Goal: Task Accomplishment & Management: Use online tool/utility

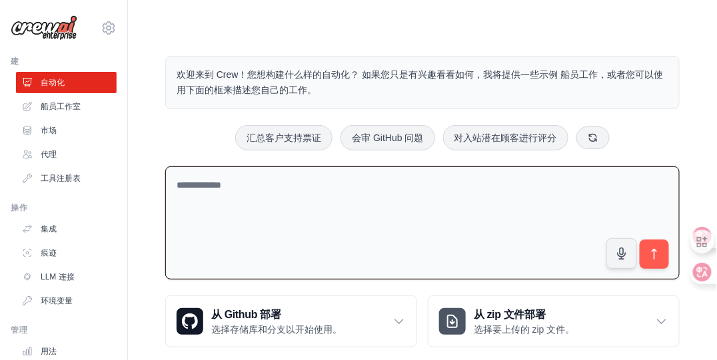
paste textarea "**********"
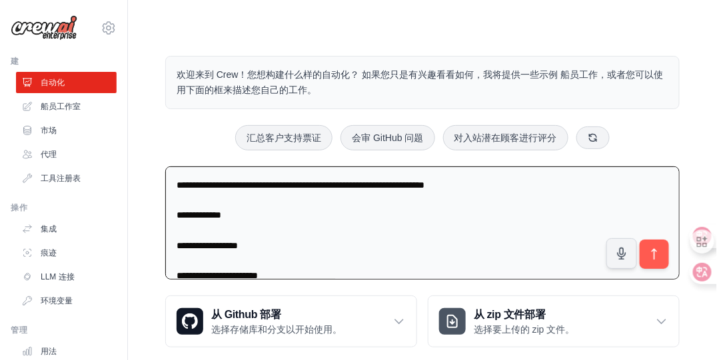
scroll to position [291, 0]
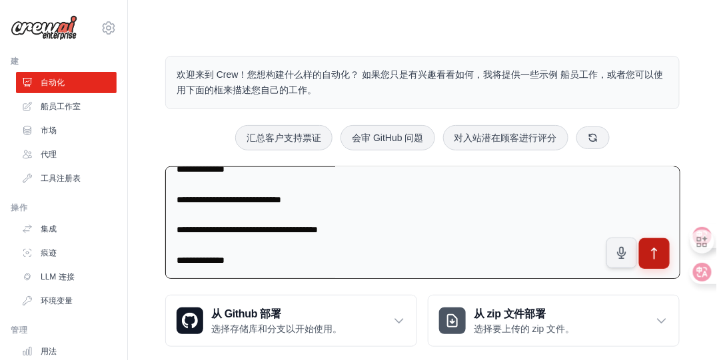
type textarea "**********"
click at [649, 253] on icon "submit" at bounding box center [654, 254] width 14 height 14
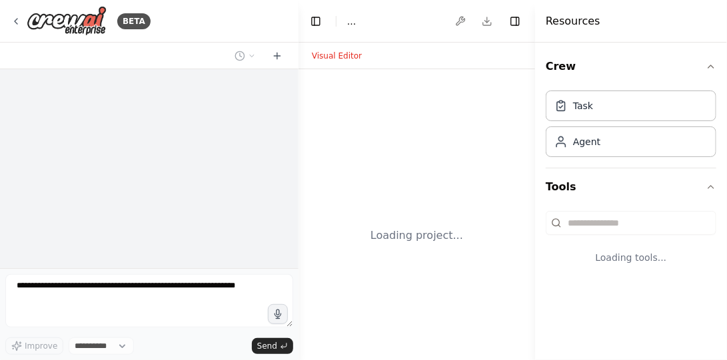
select select "****"
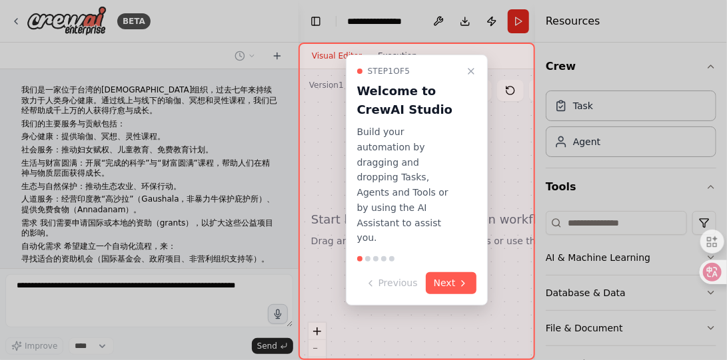
scroll to position [105, 0]
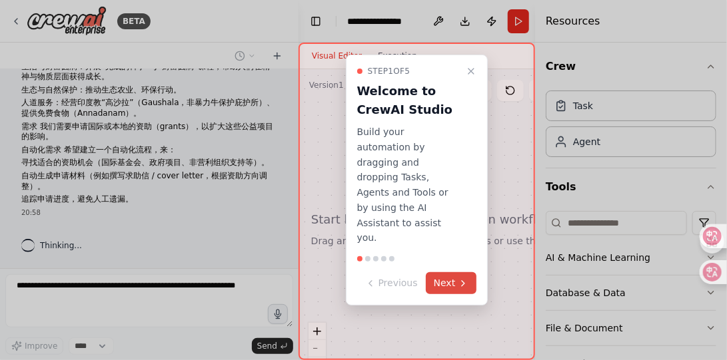
click at [457, 278] on icon at bounding box center [462, 283] width 11 height 11
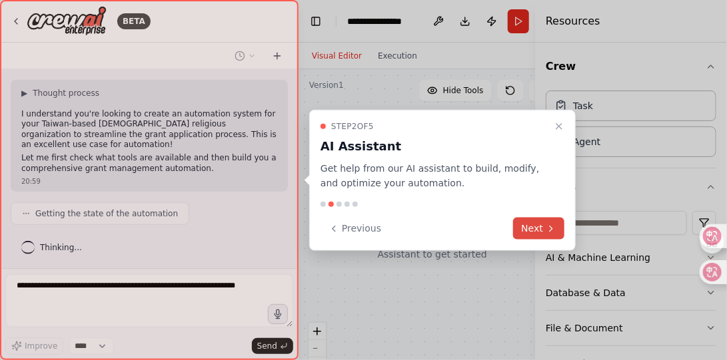
scroll to position [261, 0]
click at [525, 226] on button "Next" at bounding box center [538, 229] width 51 height 22
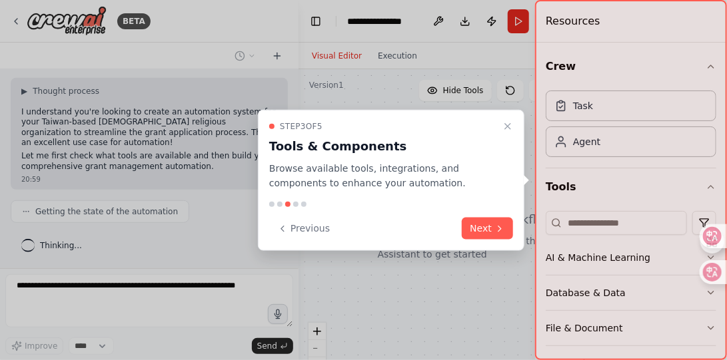
scroll to position [294, 0]
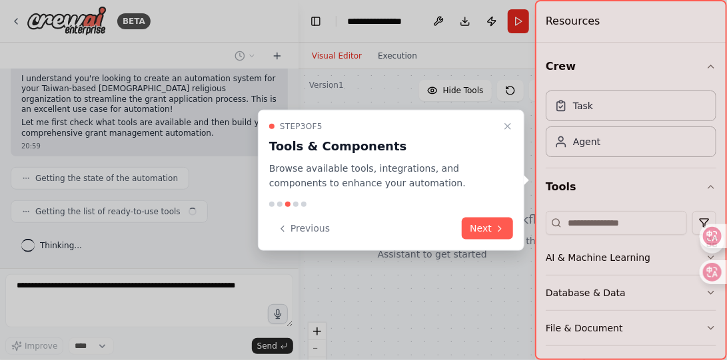
click at [496, 234] on button "Next" at bounding box center [486, 229] width 51 height 22
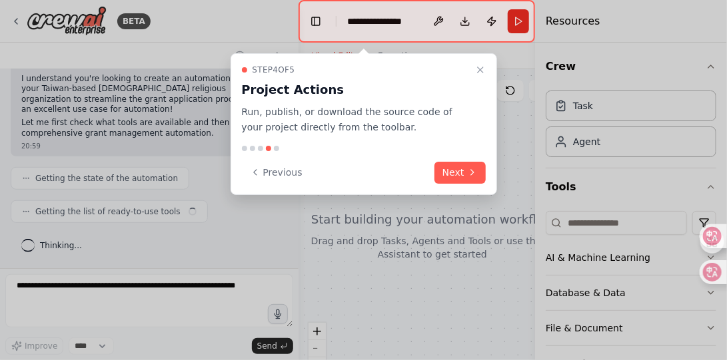
click at [495, 234] on div at bounding box center [363, 180] width 727 height 360
click at [467, 167] on icon at bounding box center [472, 172] width 11 height 11
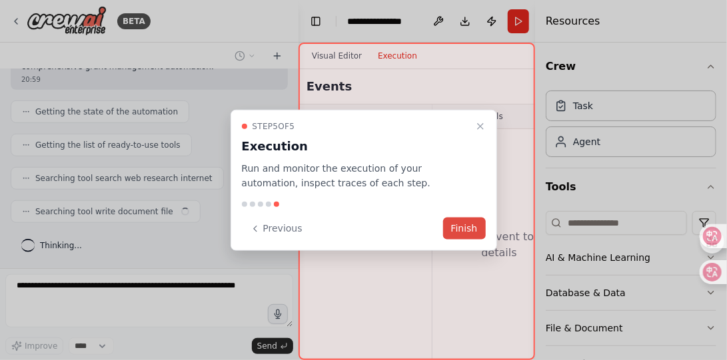
scroll to position [0, 0]
click at [455, 226] on button "Finish" at bounding box center [464, 229] width 43 height 22
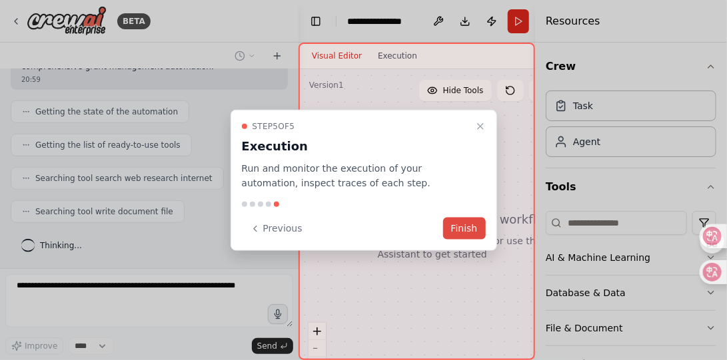
click at [462, 232] on button "Finish" at bounding box center [464, 229] width 43 height 22
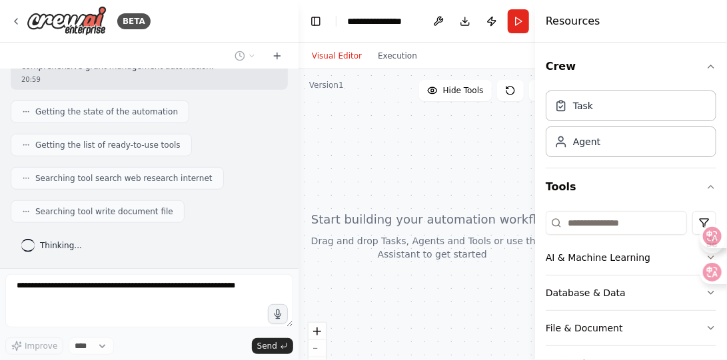
scroll to position [392, 0]
